Goal: Task Accomplishment & Management: Complete application form

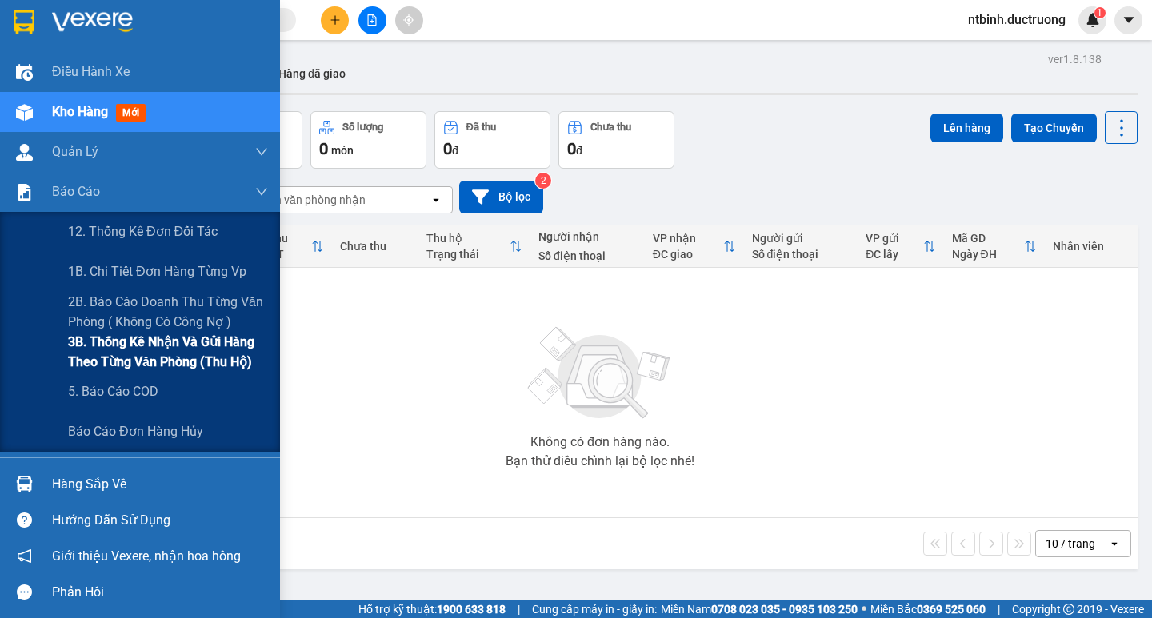
click at [122, 347] on span "3B. Thống kê nhận và gửi hàng theo từng văn phòng (thu hộ)" at bounding box center [168, 352] width 200 height 40
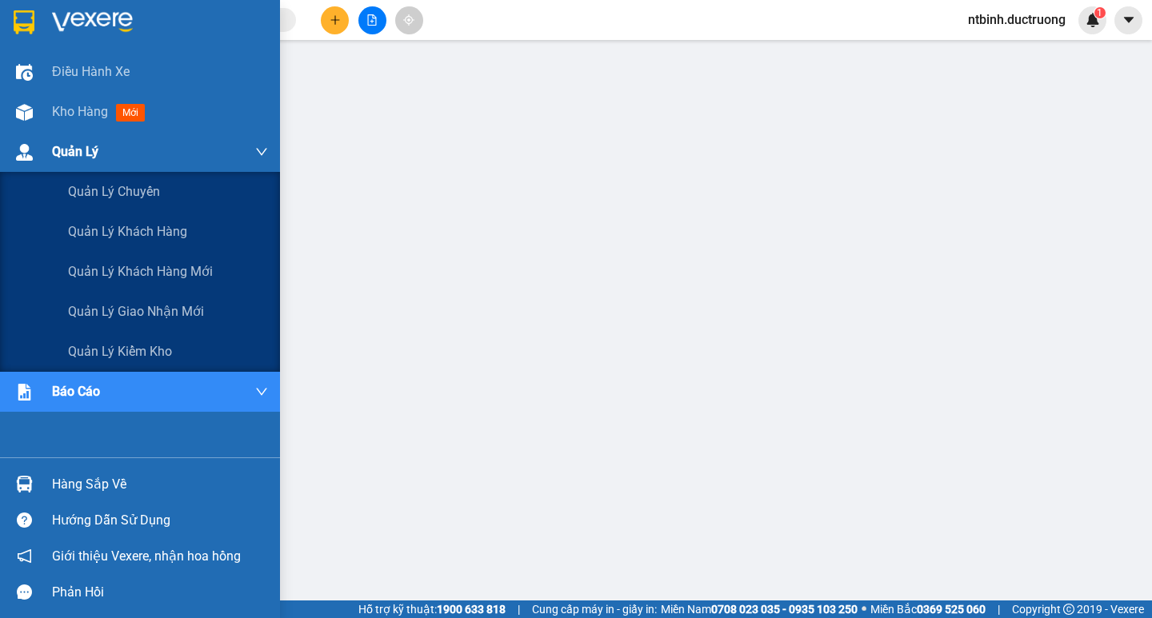
click at [22, 146] on img at bounding box center [24, 152] width 17 height 17
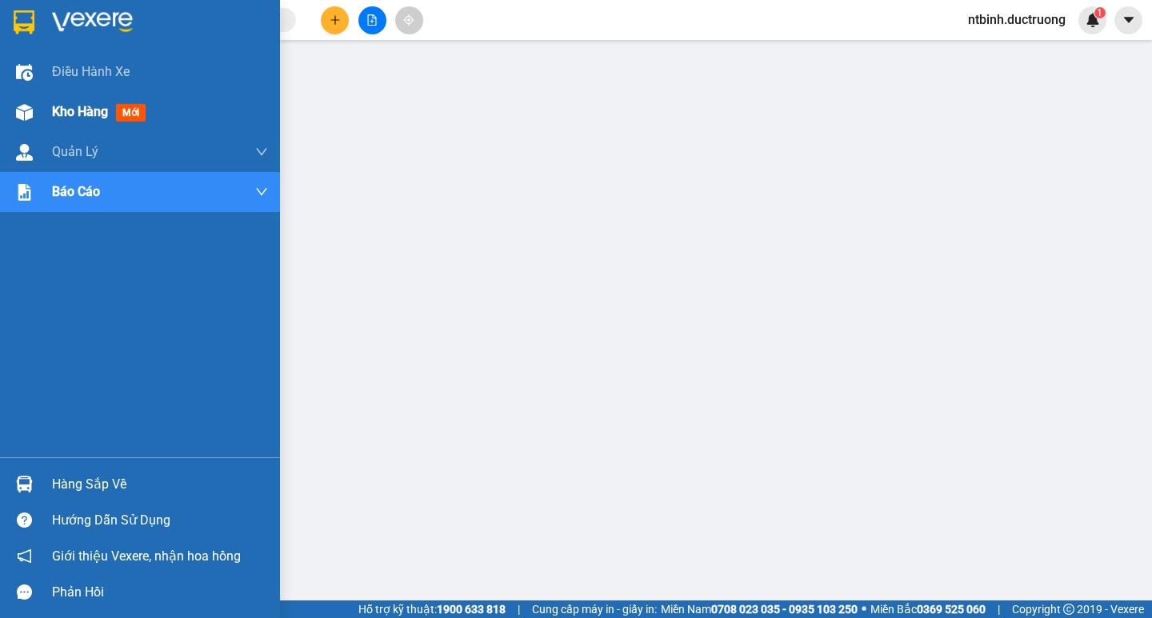
click at [46, 107] on div "Kho hàng mới" at bounding box center [140, 112] width 280 height 40
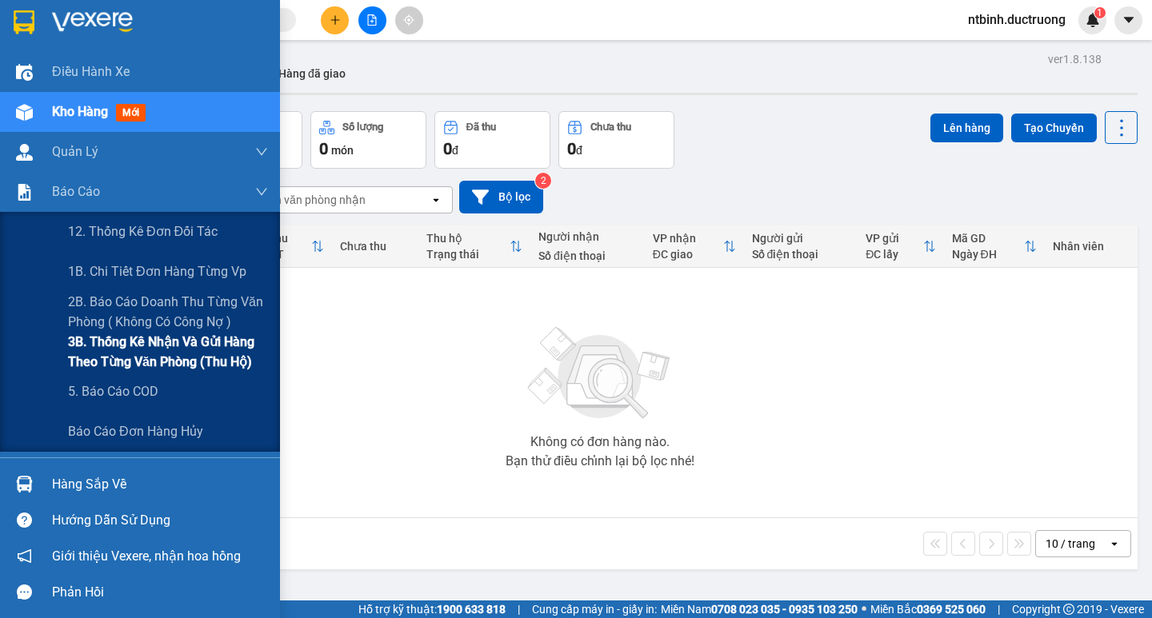
click at [98, 346] on span "3B. Thống kê nhận và gửi hàng theo từng văn phòng (thu hộ)" at bounding box center [168, 352] width 200 height 40
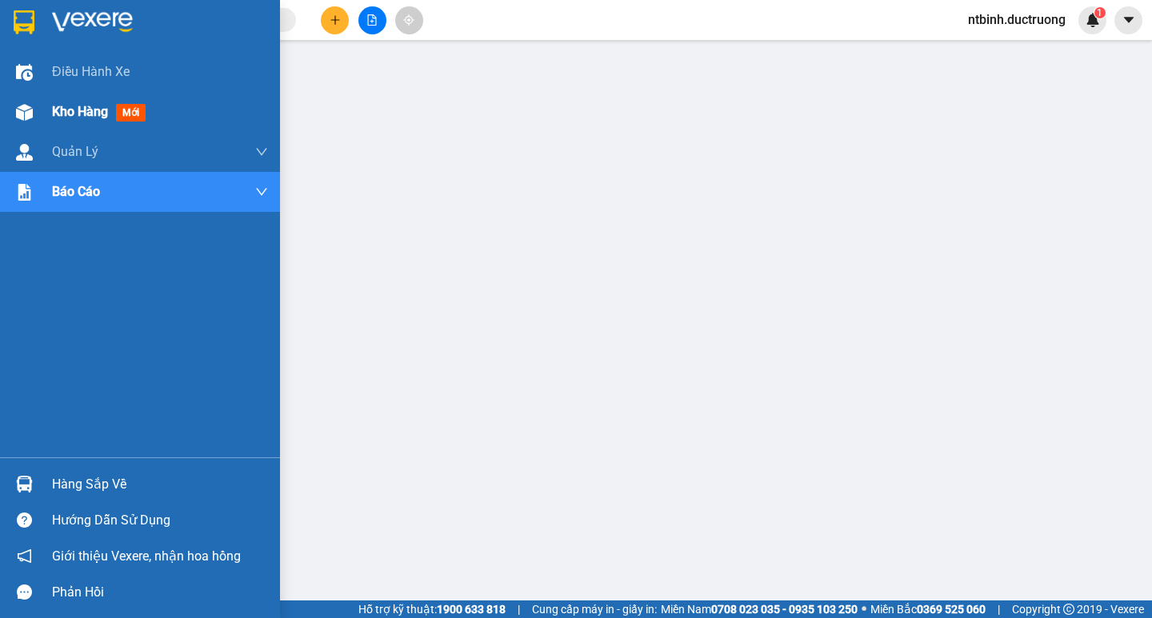
click at [82, 107] on span "Kho hàng" at bounding box center [80, 111] width 56 height 15
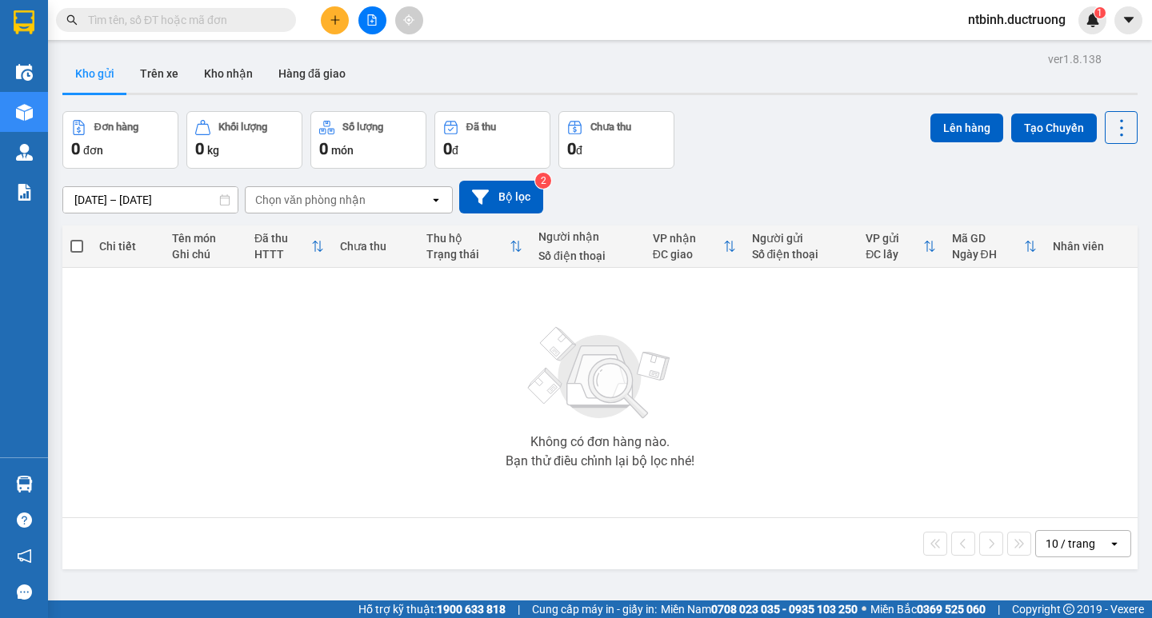
click at [334, 18] on icon "plus" at bounding box center [335, 19] width 11 height 11
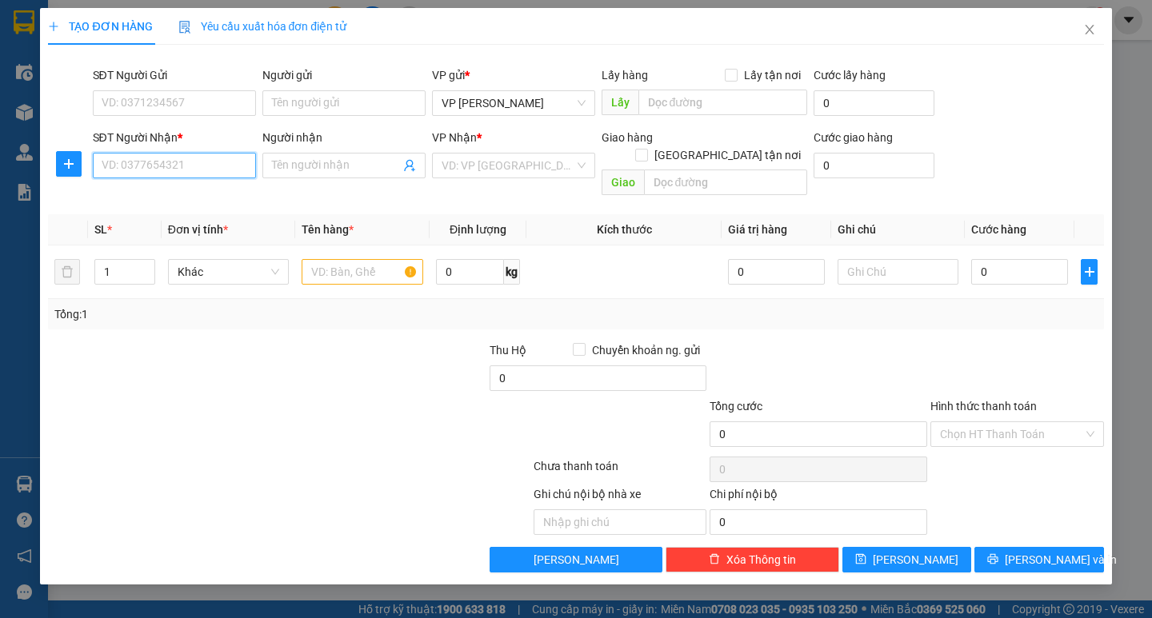
click at [198, 167] on input "SĐT Người Nhận *" at bounding box center [174, 166] width 163 height 26
click at [189, 201] on div "0326696710" at bounding box center [174, 198] width 144 height 18
type input "0326696710"
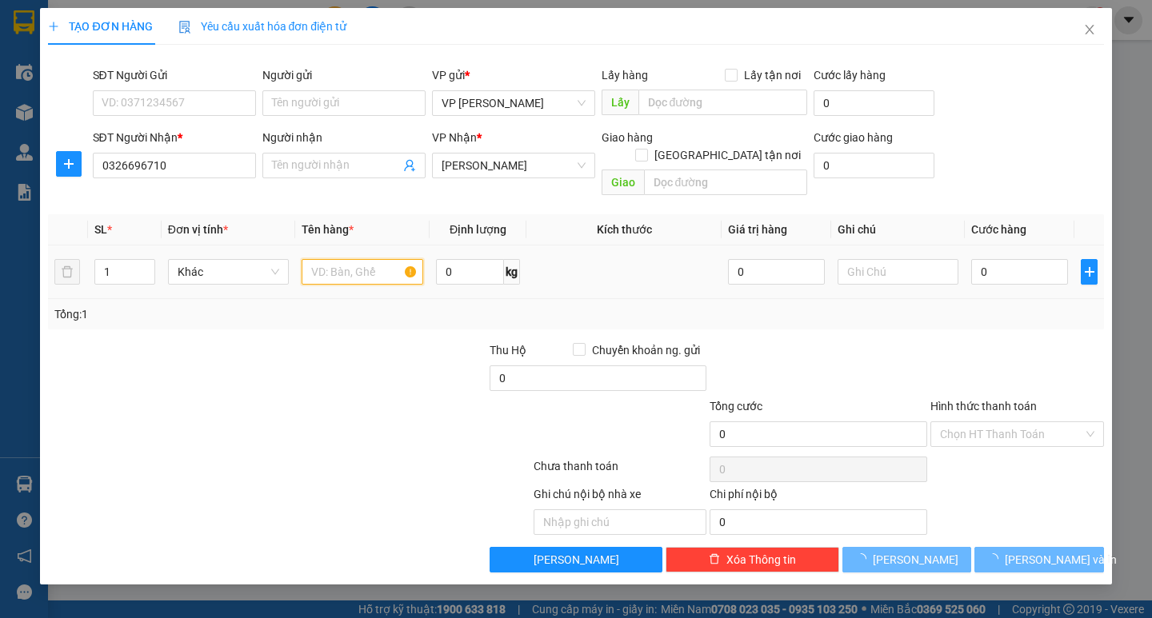
click at [350, 259] on input "text" at bounding box center [362, 272] width 121 height 26
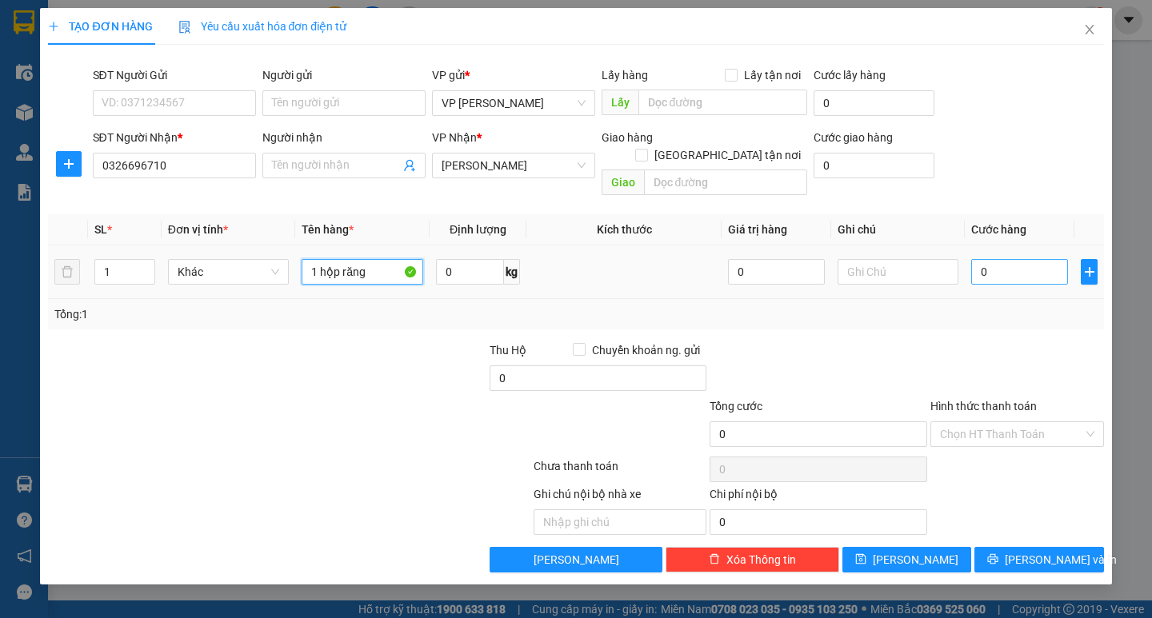
type input "1 hộp răng"
click at [985, 259] on input "0" at bounding box center [1019, 272] width 97 height 26
click at [979, 259] on input "0" at bounding box center [1019, 272] width 97 height 26
type input "30"
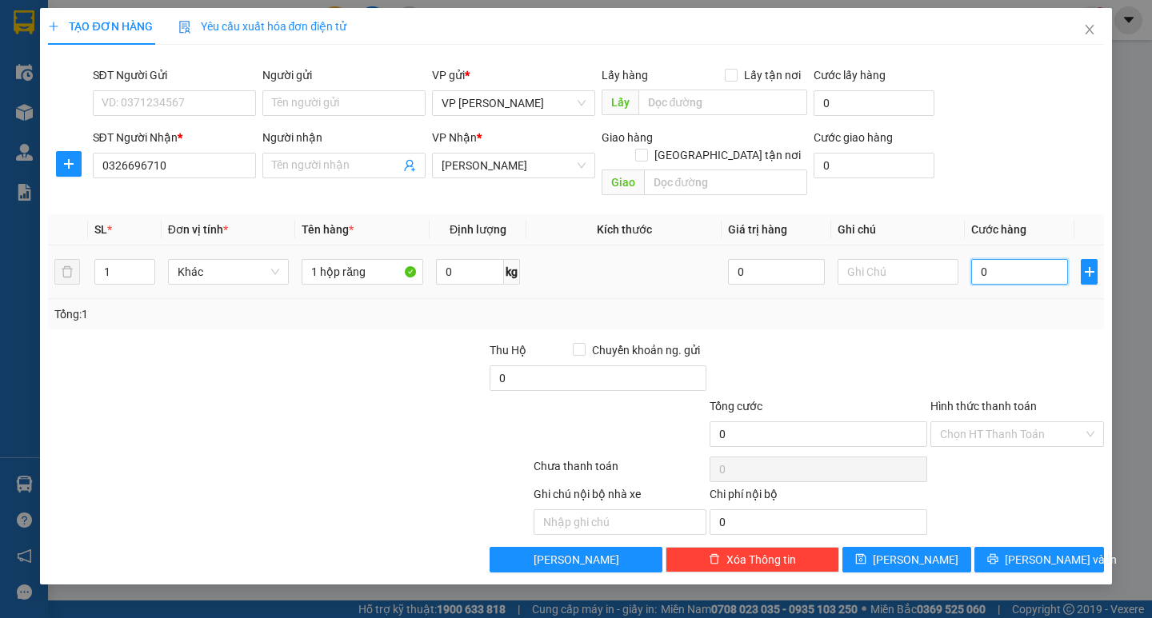
type input "30"
click at [988, 306] on div "Tổng: 1" at bounding box center [575, 315] width 1042 height 18
type input "30.000"
click at [1024, 426] on input "Hình thức thanh toán" at bounding box center [1011, 434] width 143 height 24
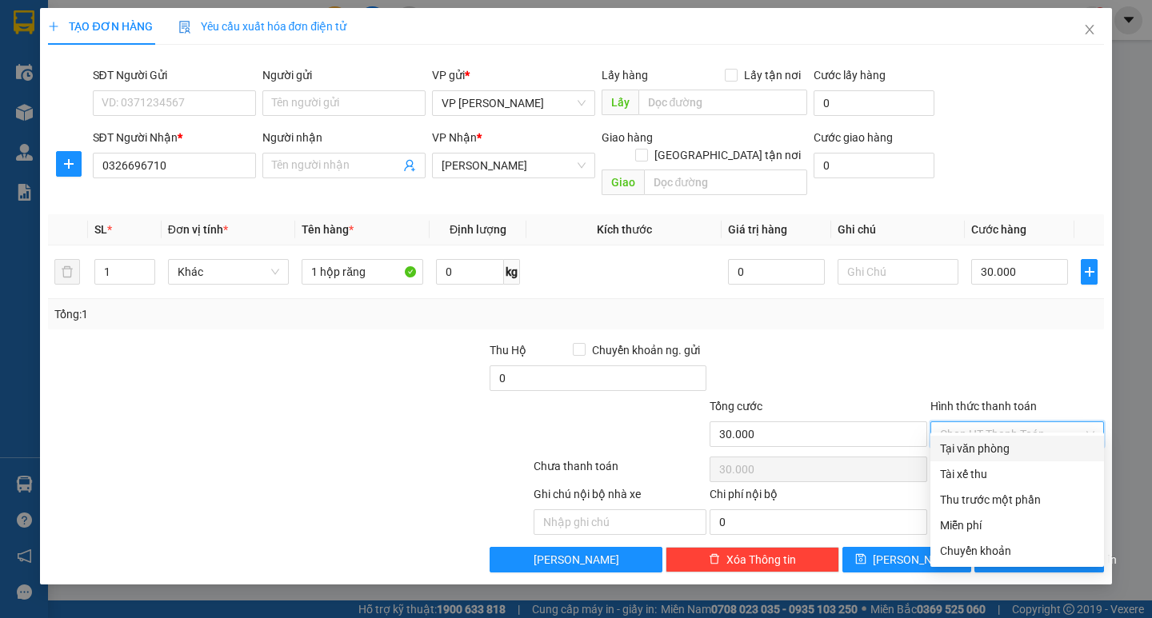
click at [1013, 452] on div "Tại văn phòng" at bounding box center [1017, 449] width 154 height 18
type input "0"
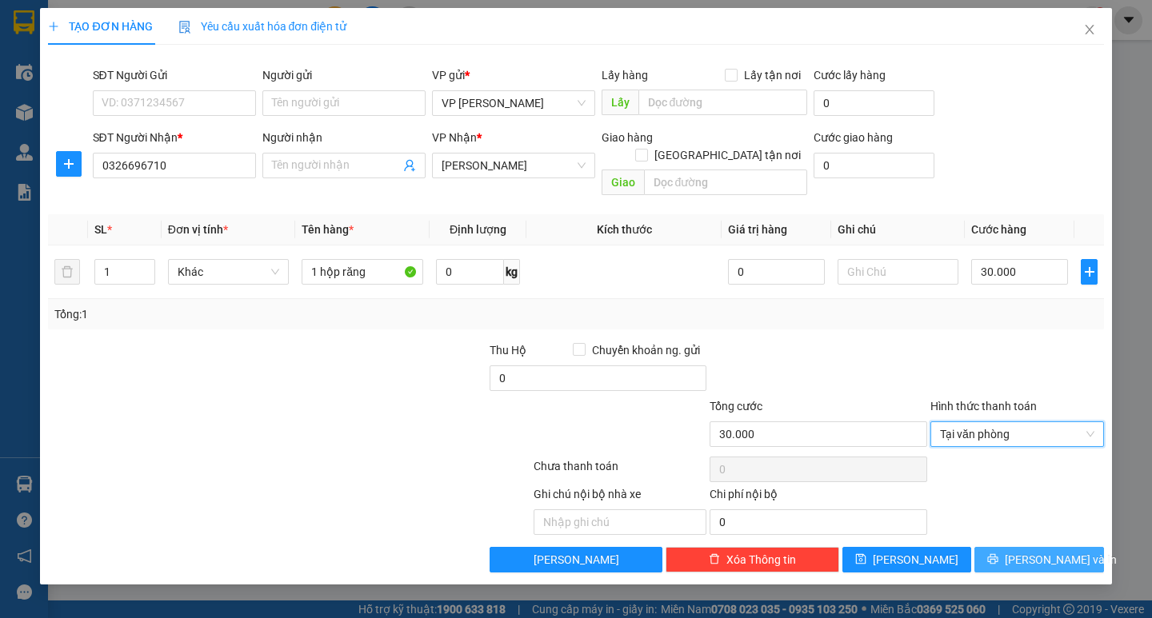
click at [1036, 551] on span "[PERSON_NAME] và In" at bounding box center [1061, 560] width 112 height 18
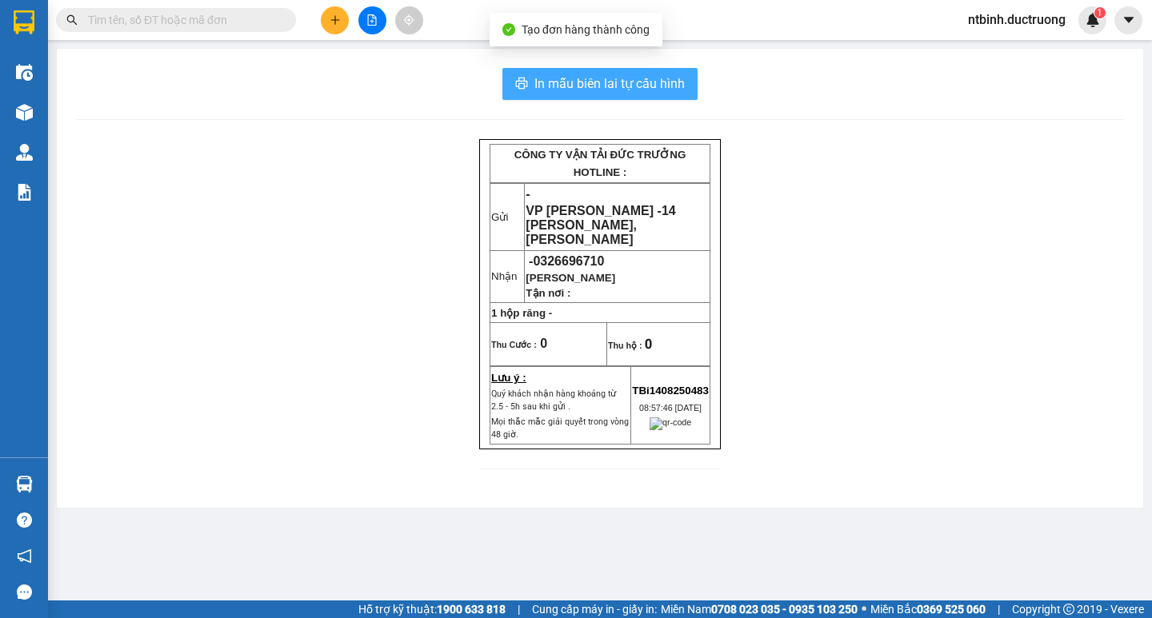
click at [618, 84] on span "In mẫu biên lai tự cấu hình" at bounding box center [609, 84] width 150 height 20
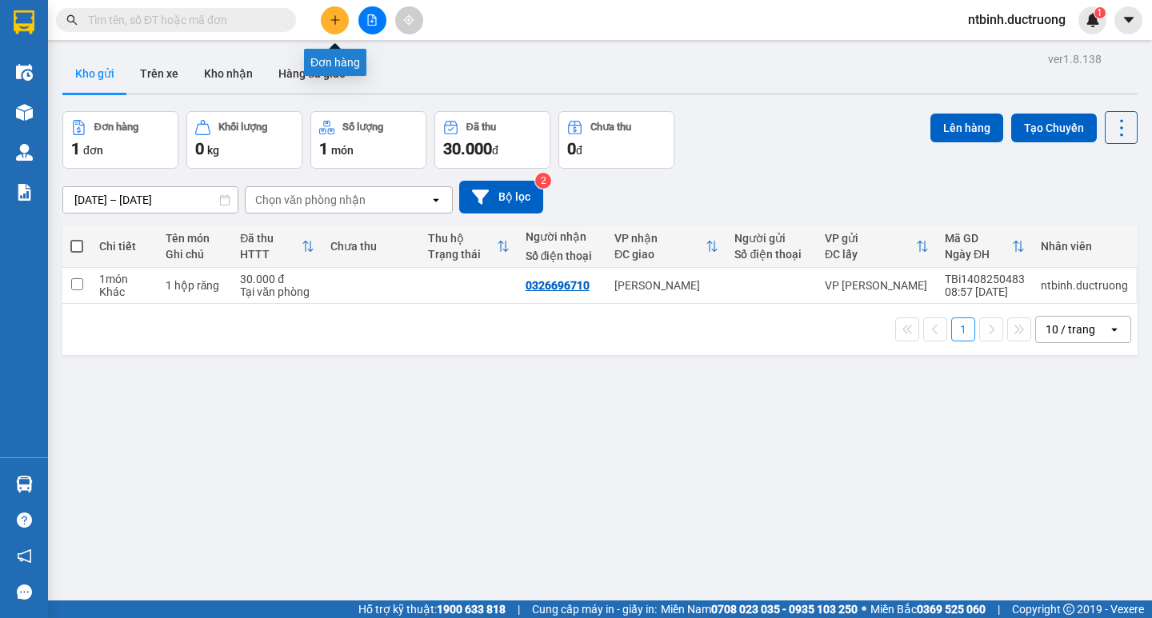
click at [328, 14] on button at bounding box center [335, 20] width 28 height 28
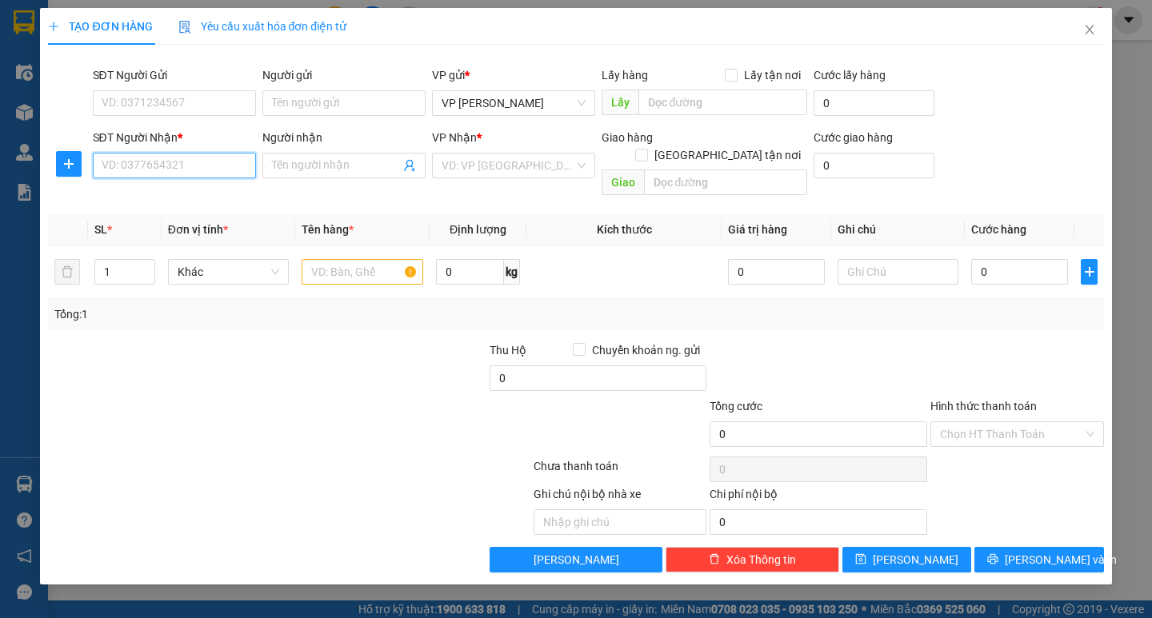
click at [167, 176] on input "SĐT Người Nhận *" at bounding box center [174, 166] width 163 height 26
click at [168, 227] on div "0975958744" at bounding box center [174, 223] width 144 height 18
type input "0975958744"
click at [327, 259] on input "text" at bounding box center [362, 272] width 121 height 26
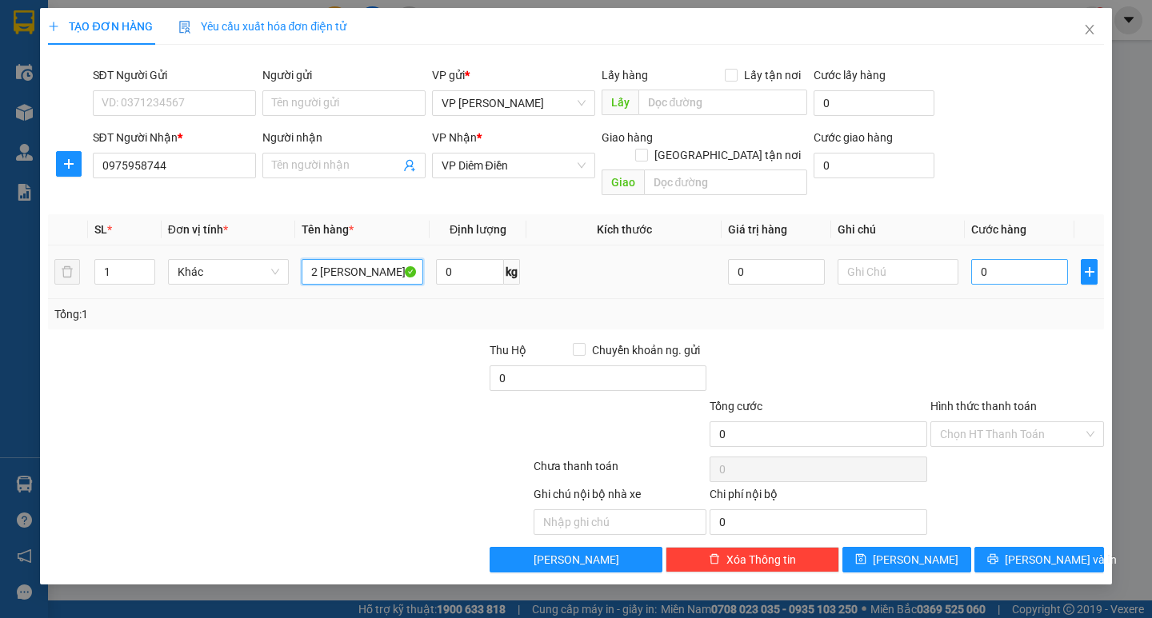
type input "2 [PERSON_NAME]"
click at [997, 259] on input "0" at bounding box center [1019, 272] width 97 height 26
click at [983, 259] on input "0" at bounding box center [1019, 272] width 97 height 26
type input "40"
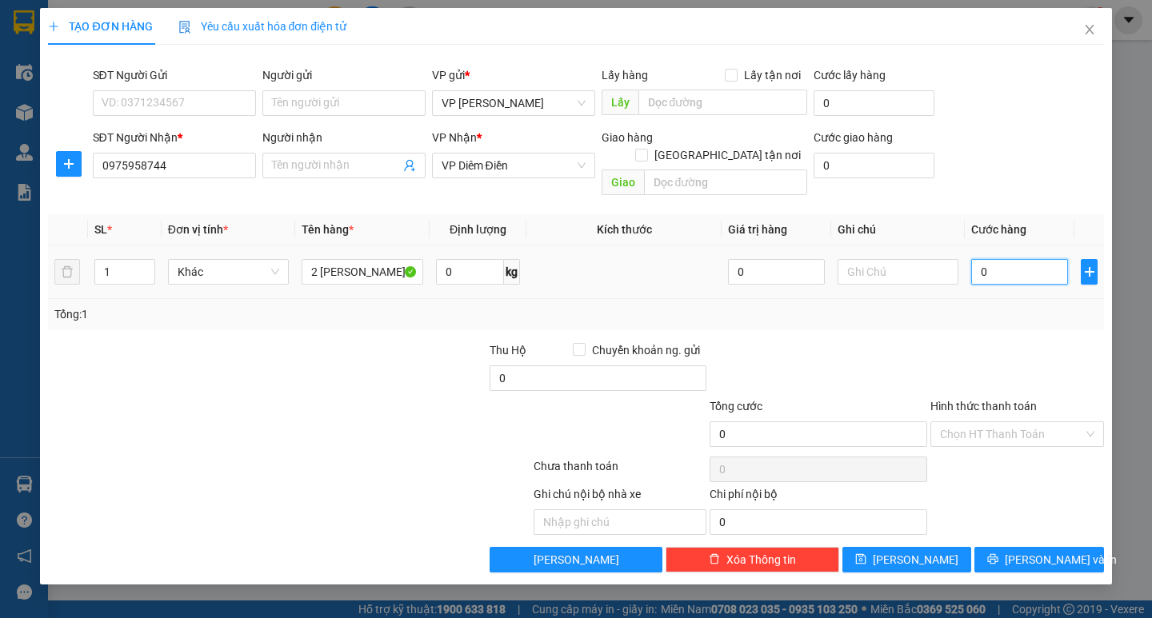
type input "40"
type input "40.000"
click at [975, 306] on div "Tổng: 1" at bounding box center [575, 315] width 1042 height 18
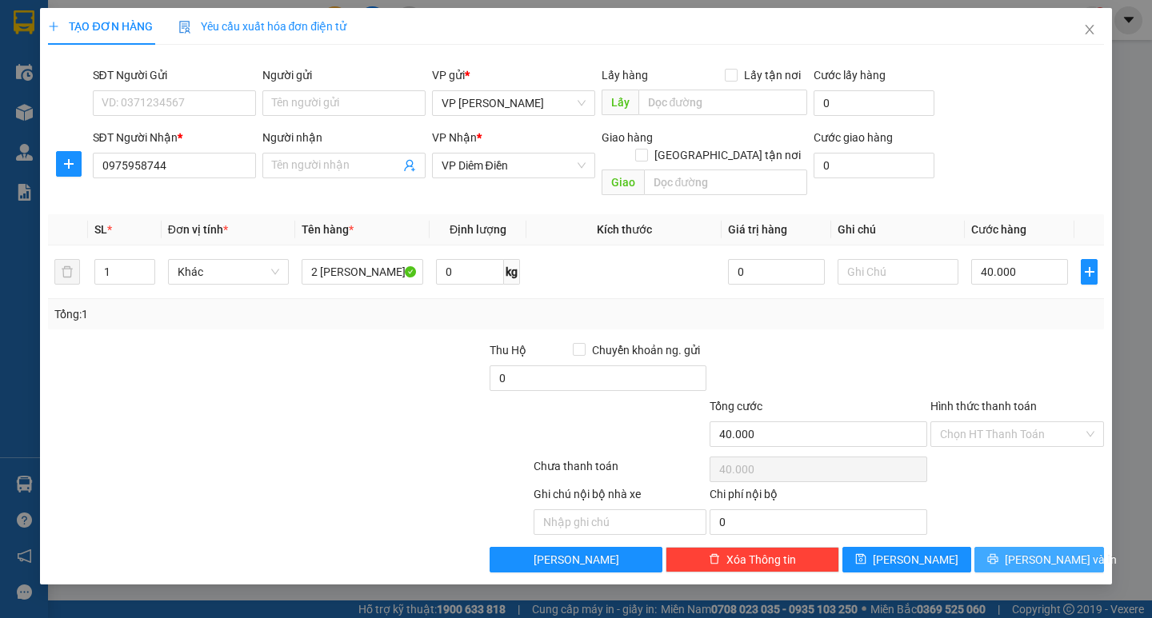
click at [1022, 547] on button "[PERSON_NAME] và In" at bounding box center [1038, 560] width 129 height 26
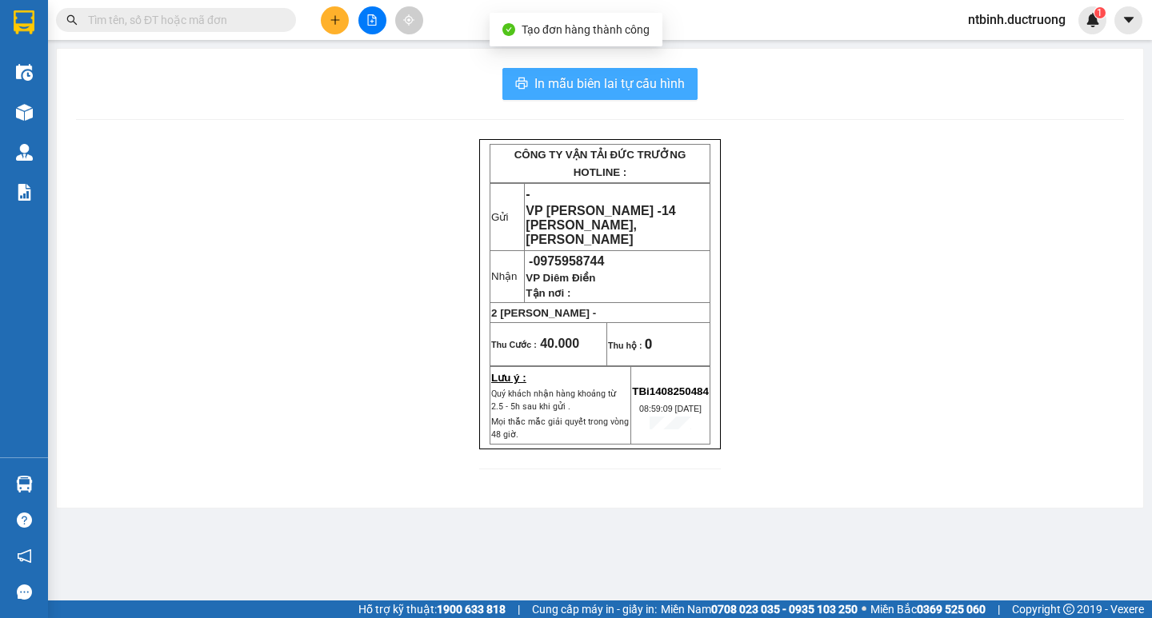
click at [547, 68] on button "In mẫu biên lai tự cấu hình" at bounding box center [599, 84] width 195 height 32
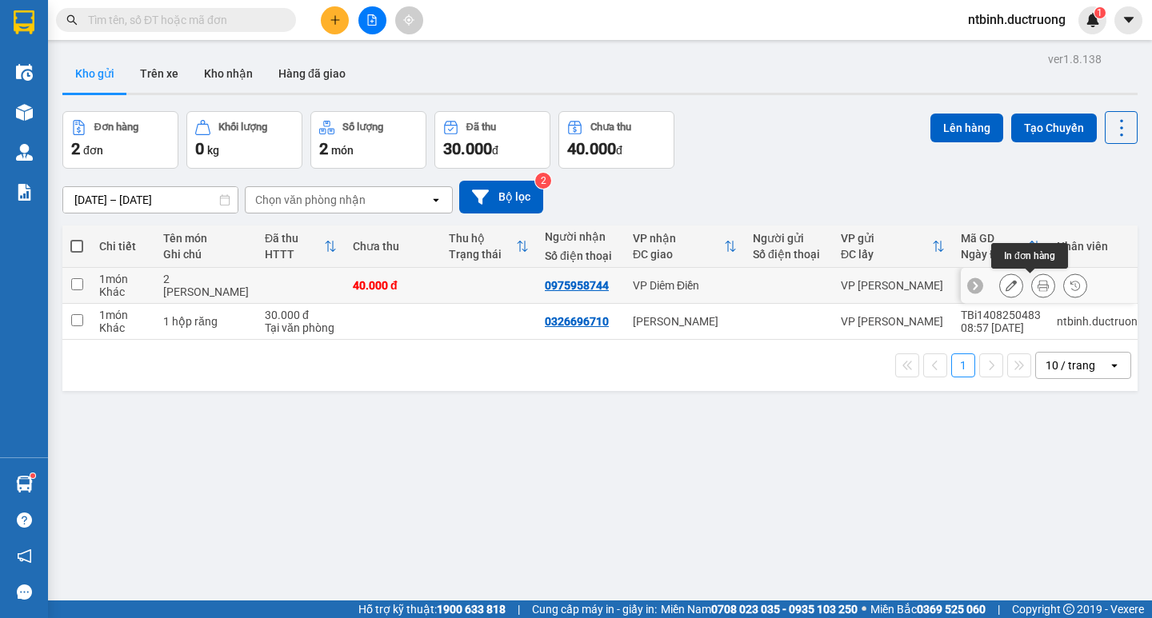
click at [1038, 288] on icon at bounding box center [1043, 285] width 11 height 11
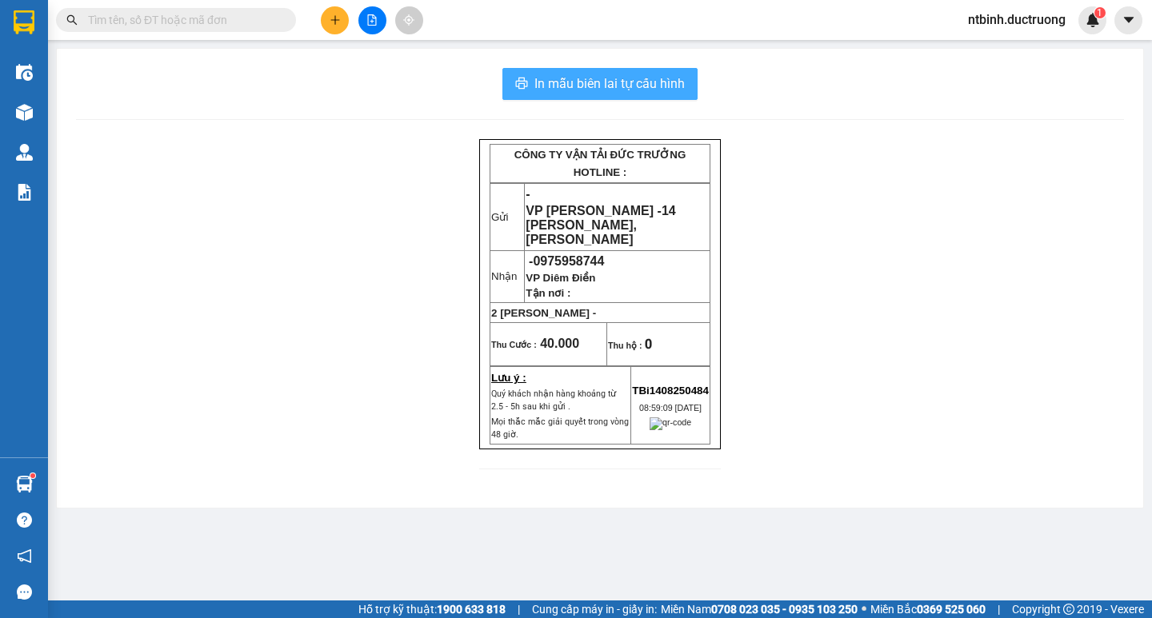
click at [580, 80] on span "In mẫu biên lai tự cấu hình" at bounding box center [609, 84] width 150 height 20
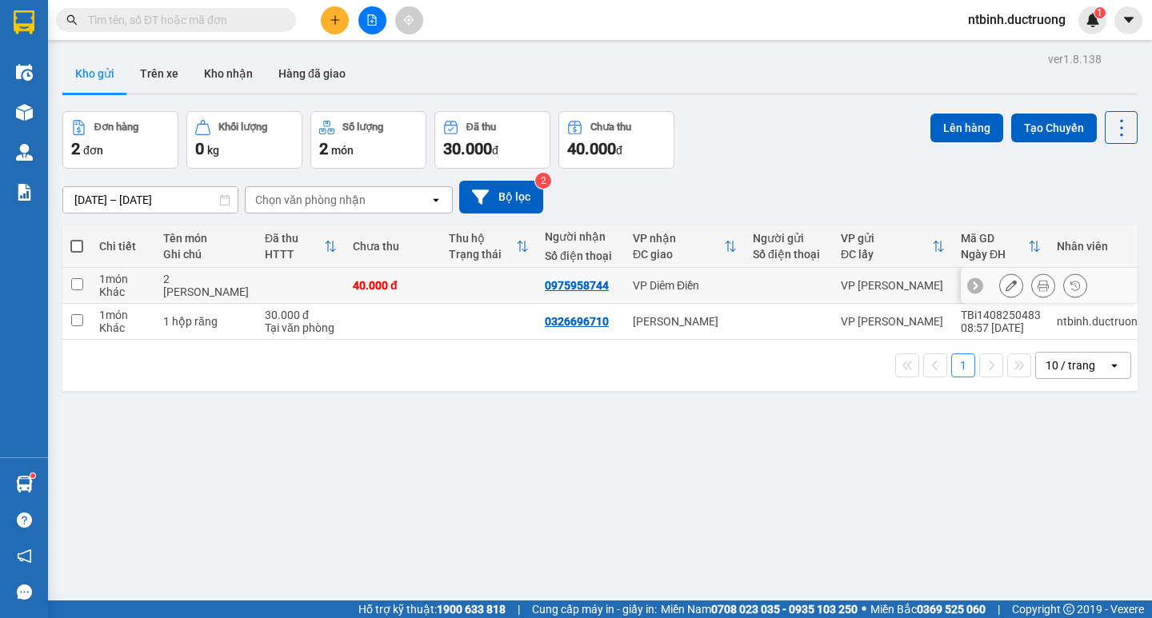
click at [291, 274] on td at bounding box center [301, 286] width 88 height 36
checkbox input "true"
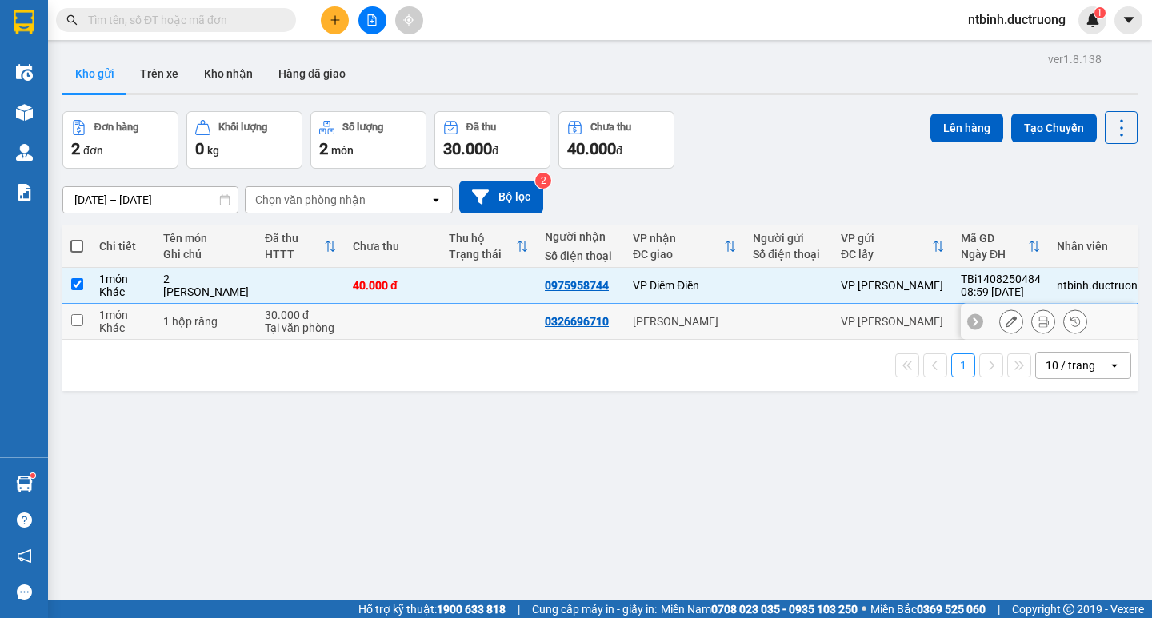
click at [356, 337] on td at bounding box center [393, 322] width 96 height 36
checkbox input "true"
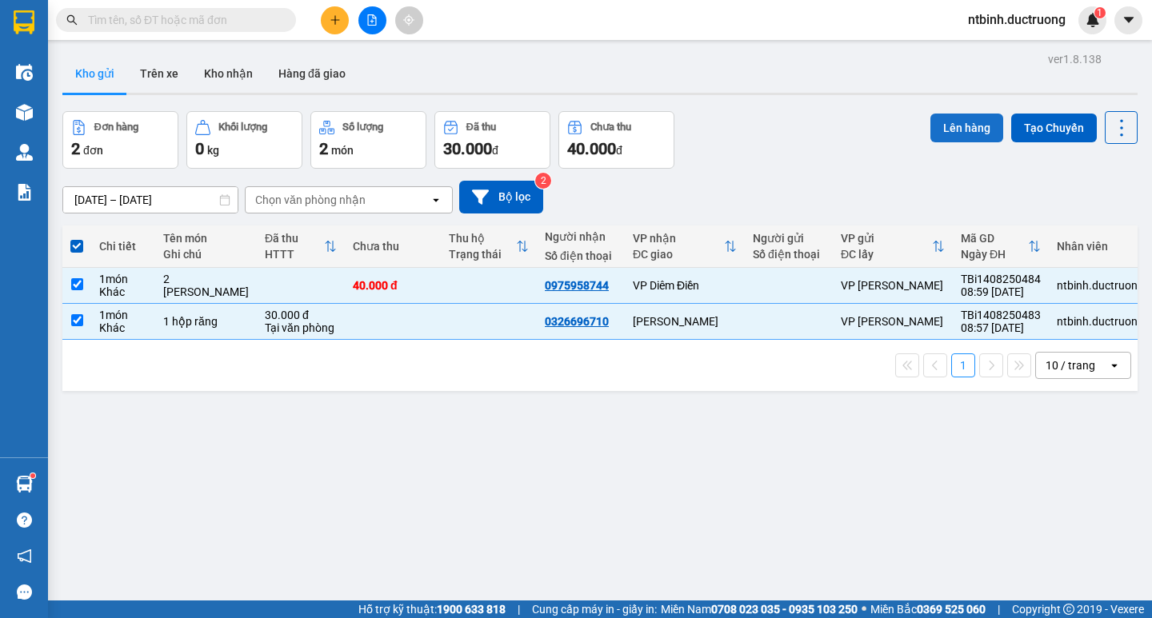
click at [930, 125] on button "Lên hàng" at bounding box center [966, 128] width 73 height 29
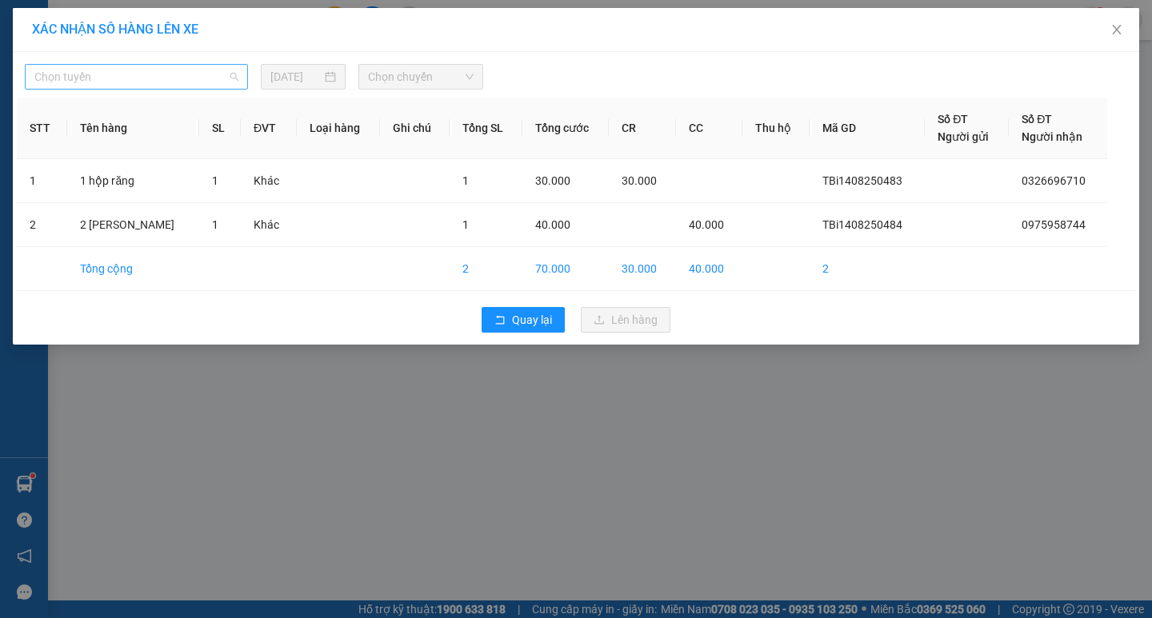
click at [194, 77] on span "Chọn tuyến" at bounding box center [136, 77] width 204 height 24
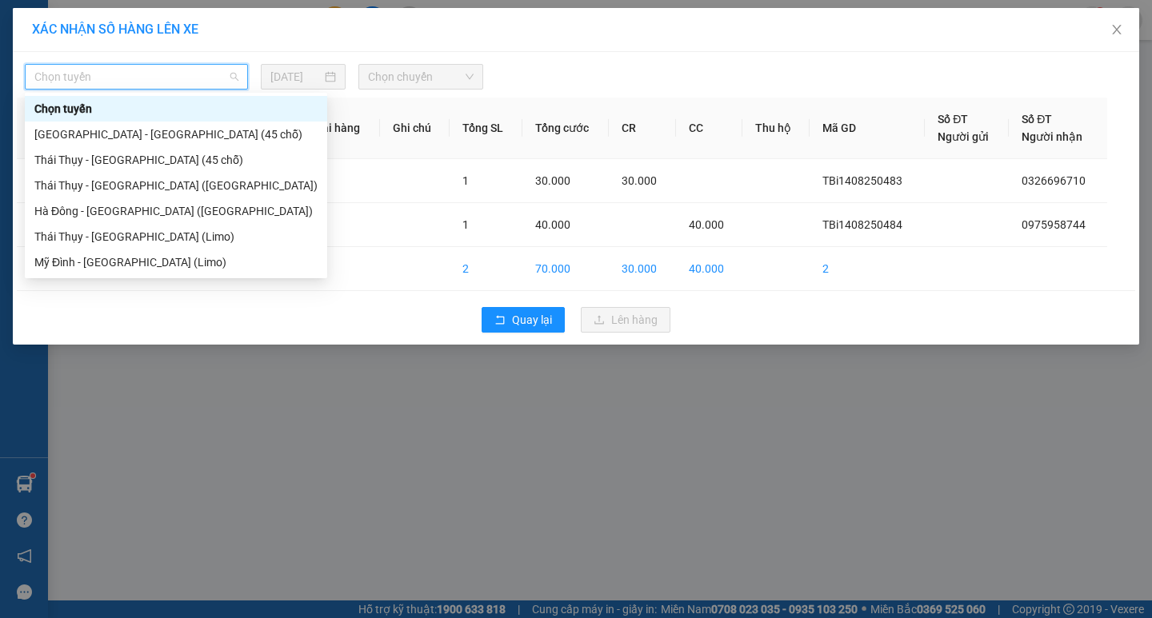
click at [179, 140] on div "[GEOGRAPHIC_DATA] - [GEOGRAPHIC_DATA] (45 chỗ)" at bounding box center [175, 135] width 283 height 18
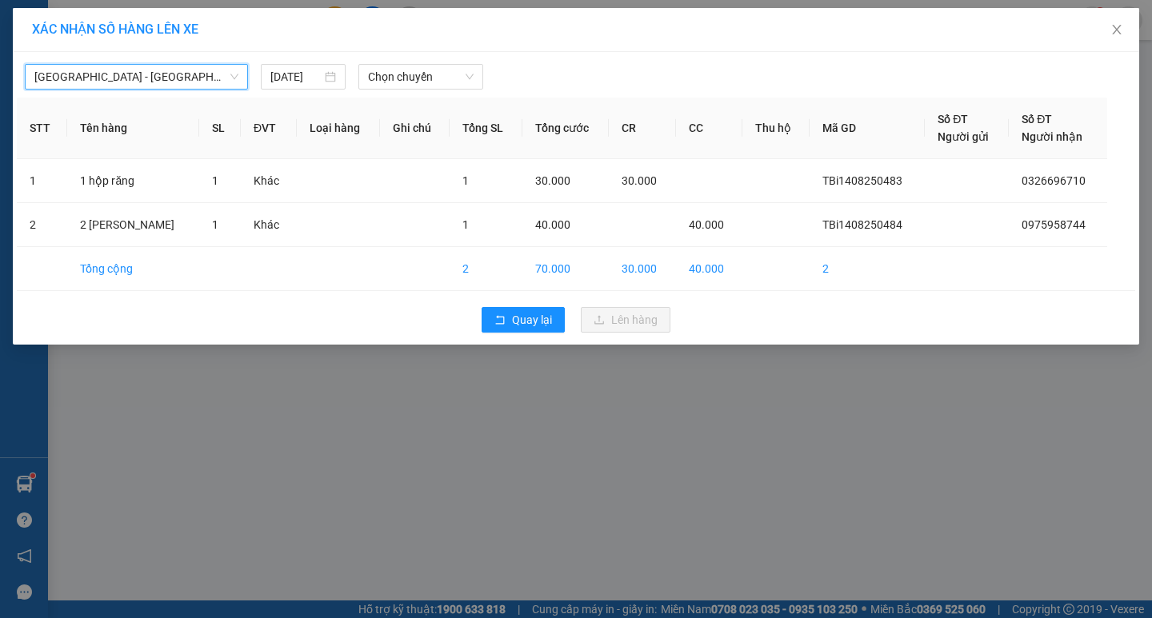
click at [478, 97] on div "[GEOGRAPHIC_DATA] - [GEOGRAPHIC_DATA] (45 chỗ) [GEOGRAPHIC_DATA] - [GEOGRAPHIC_…" at bounding box center [576, 198] width 1126 height 293
click at [437, 74] on span "Chọn chuyến" at bounding box center [421, 77] width 106 height 24
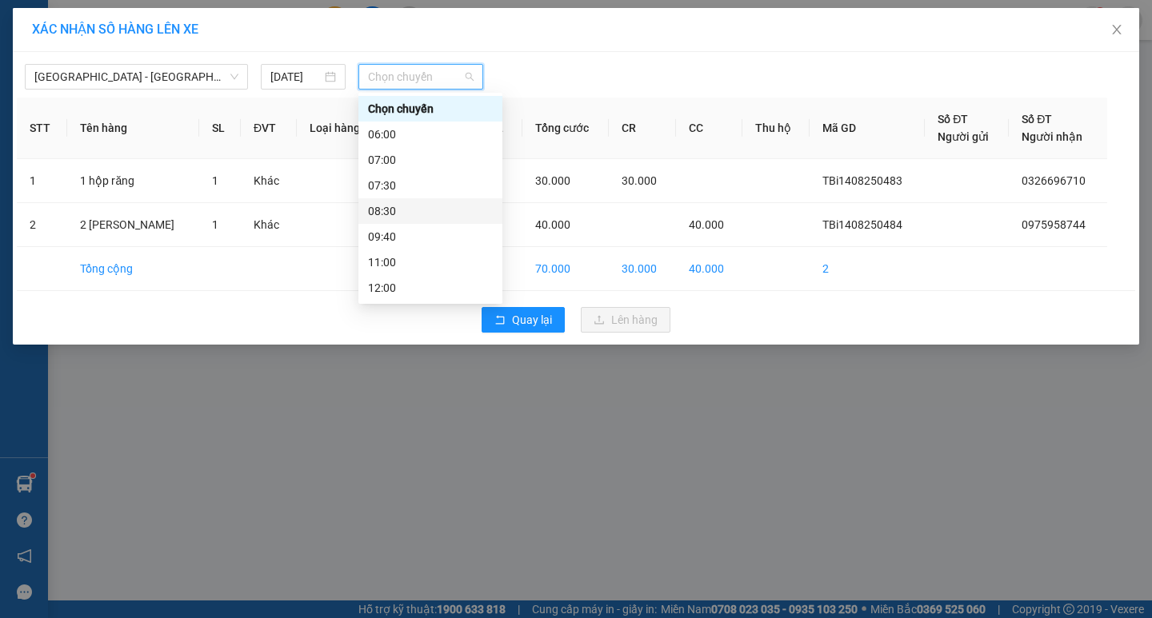
click at [425, 239] on div "09:40" at bounding box center [430, 237] width 125 height 18
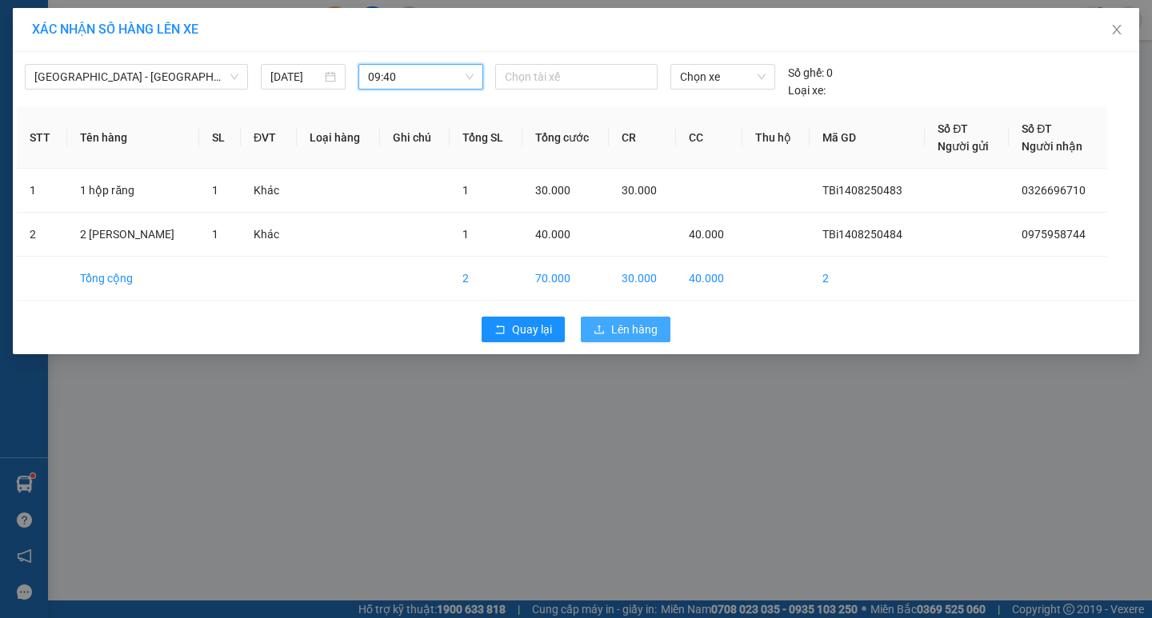
click at [622, 325] on span "Lên hàng" at bounding box center [634, 330] width 46 height 18
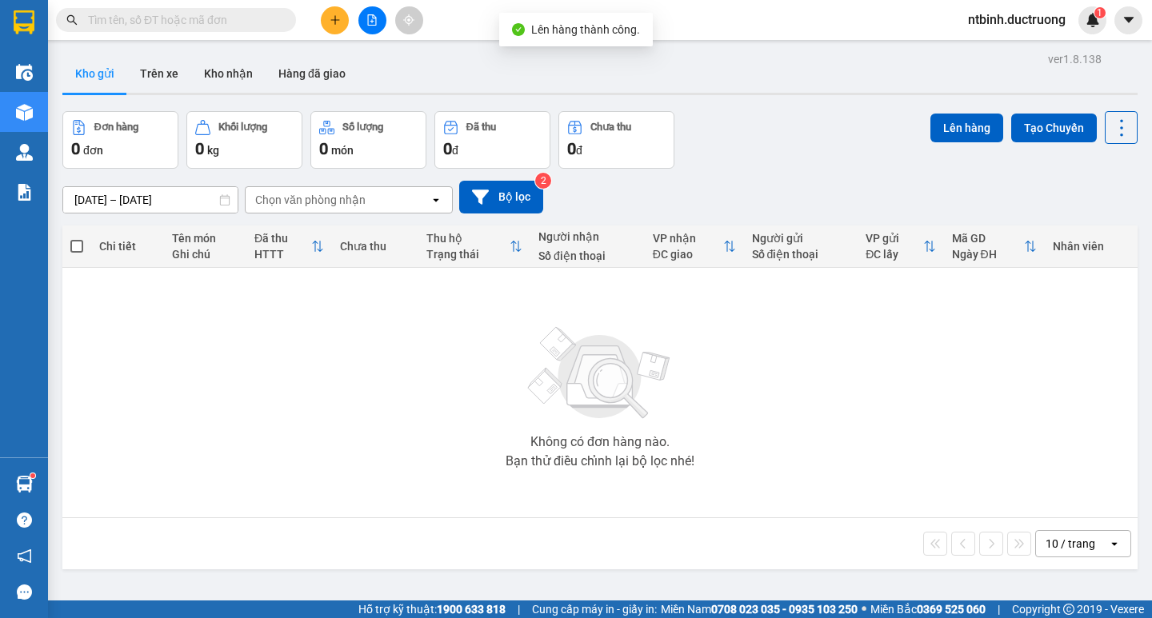
click at [314, 17] on div at bounding box center [372, 20] width 120 height 28
click at [343, 22] on button at bounding box center [335, 20] width 28 height 28
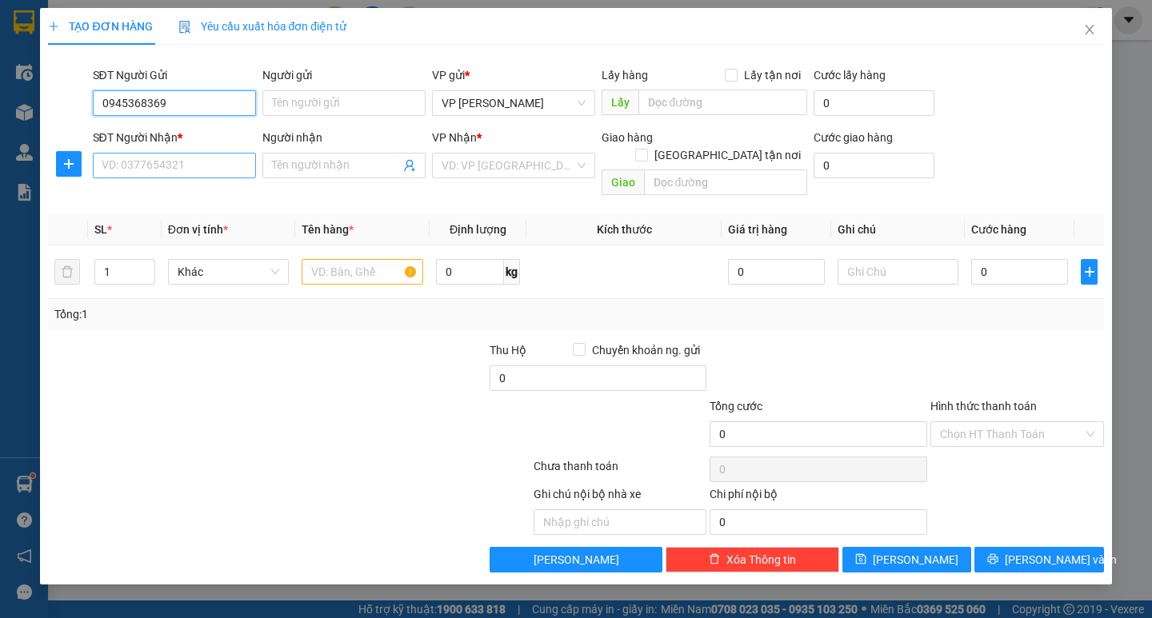
type input "0945368369"
click at [176, 170] on input "SĐT Người Nhận *" at bounding box center [174, 166] width 163 height 26
type input "0985993830"
click at [502, 169] on input "search" at bounding box center [508, 166] width 133 height 24
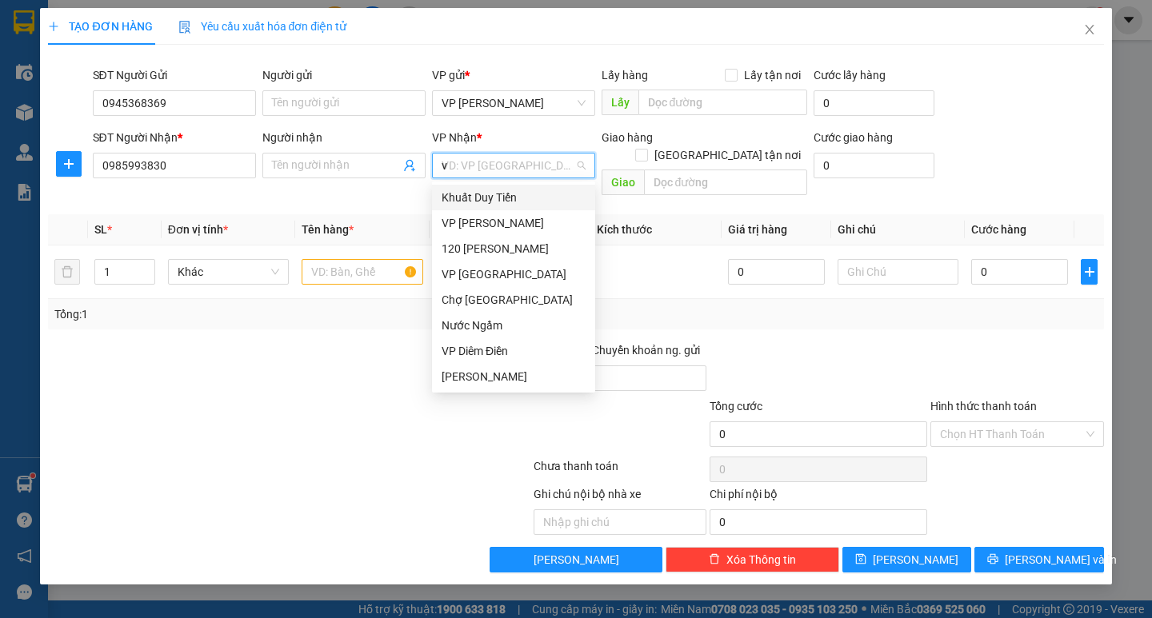
type input "vp"
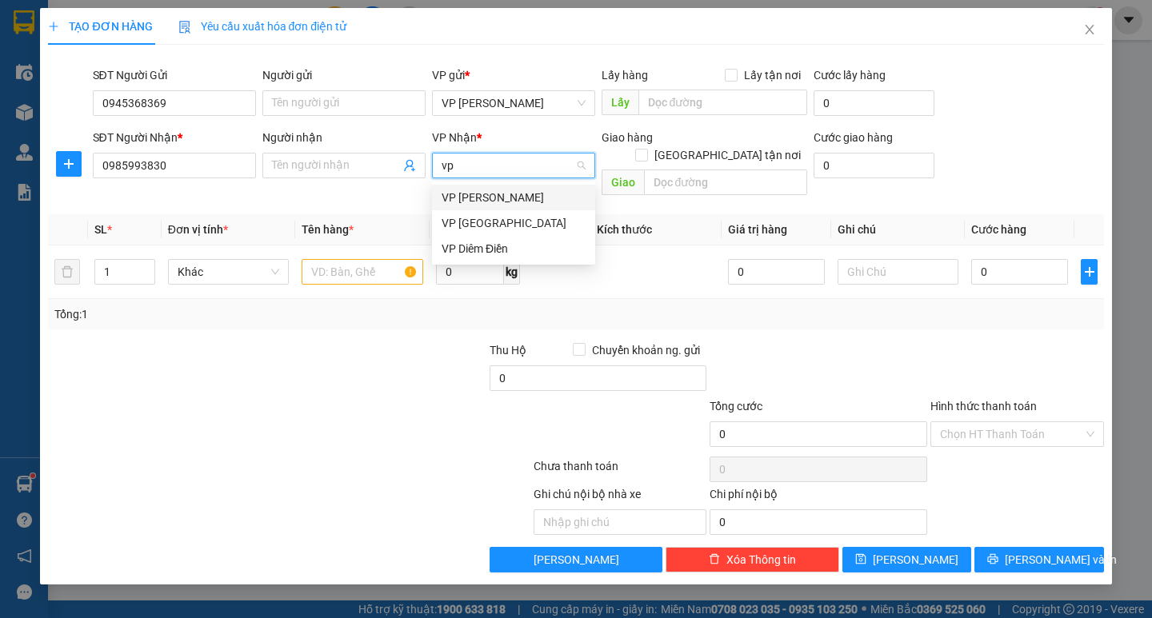
click at [508, 243] on div "VP Diêm Điền" at bounding box center [514, 249] width 144 height 18
click at [343, 259] on input "text" at bounding box center [362, 272] width 121 height 26
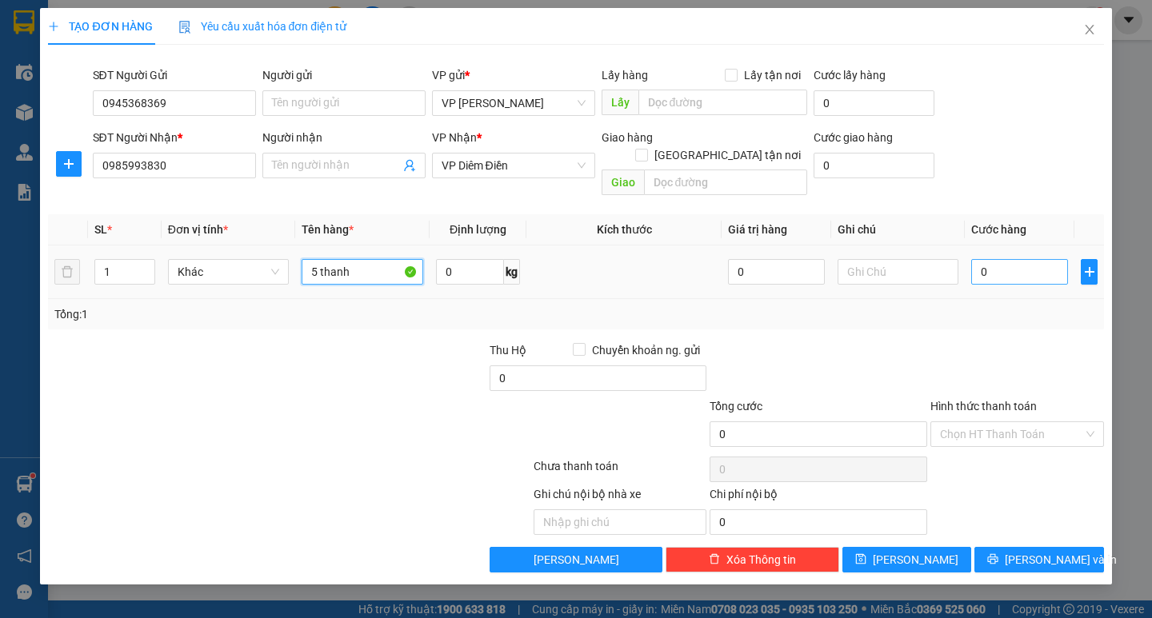
type input "5 thanh"
click at [1003, 259] on input "0" at bounding box center [1019, 272] width 97 height 26
click at [974, 262] on input "0" at bounding box center [1019, 272] width 97 height 26
type input "20"
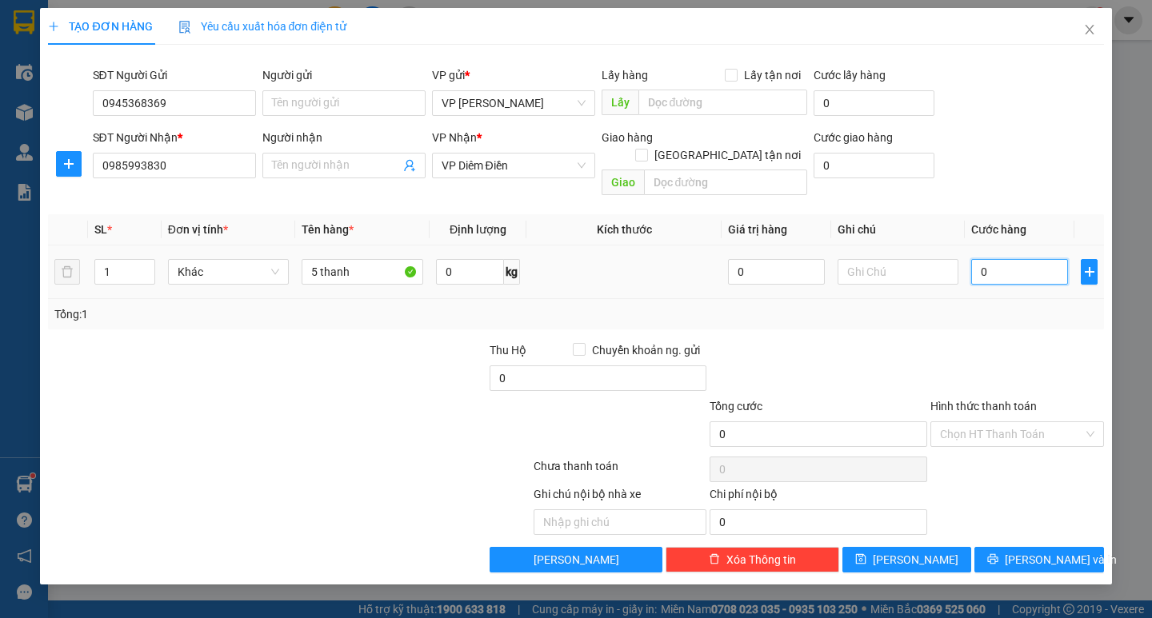
type input "20"
type input "250"
click at [987, 322] on div "Transit Pickup Surcharge Ids Transit Deliver Surcharge Ids Transit Deliver Surc…" at bounding box center [575, 315] width 1055 height 515
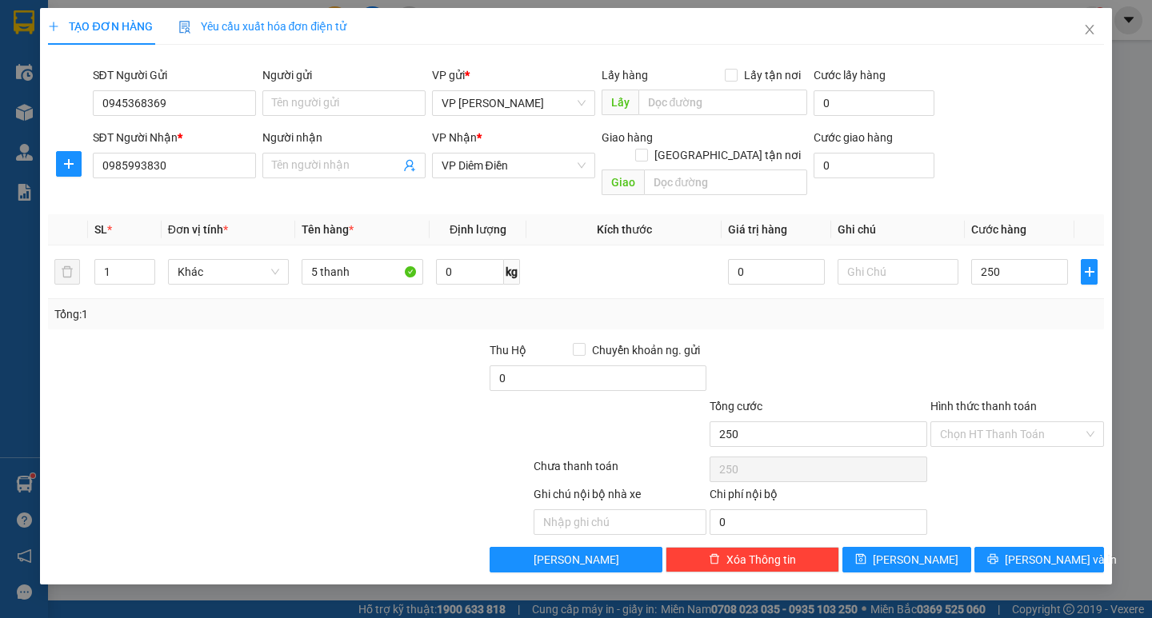
type input "250.000"
click at [1059, 551] on span "[PERSON_NAME] và In" at bounding box center [1061, 560] width 112 height 18
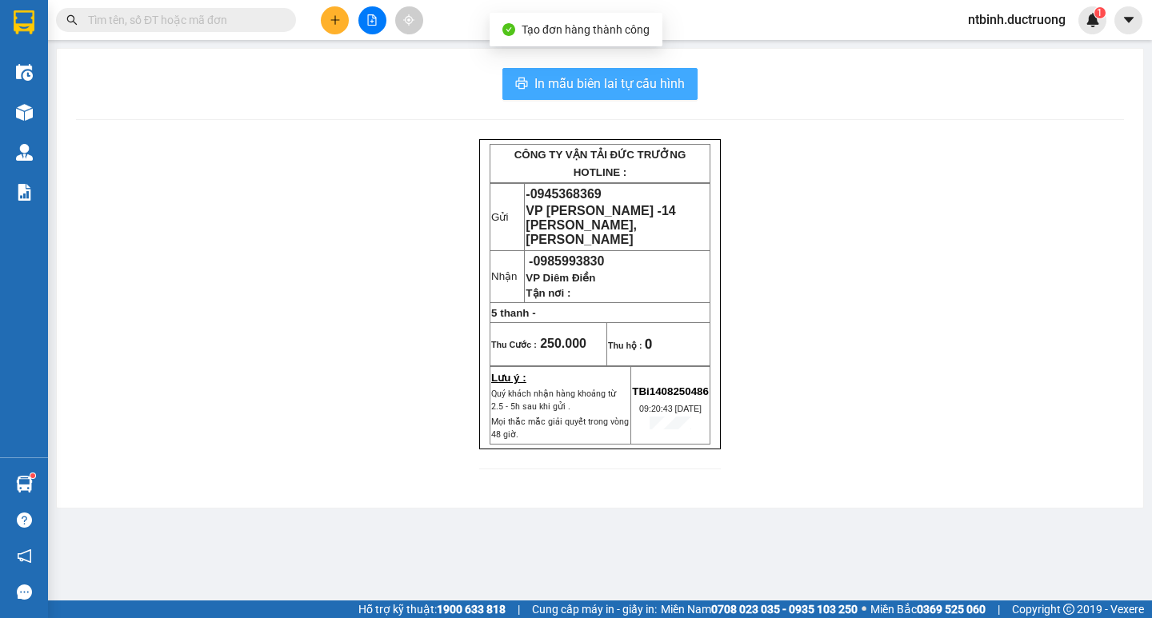
click at [577, 82] on span "In mẫu biên lai tự cấu hình" at bounding box center [609, 84] width 150 height 20
